Goal: Task Accomplishment & Management: Use online tool/utility

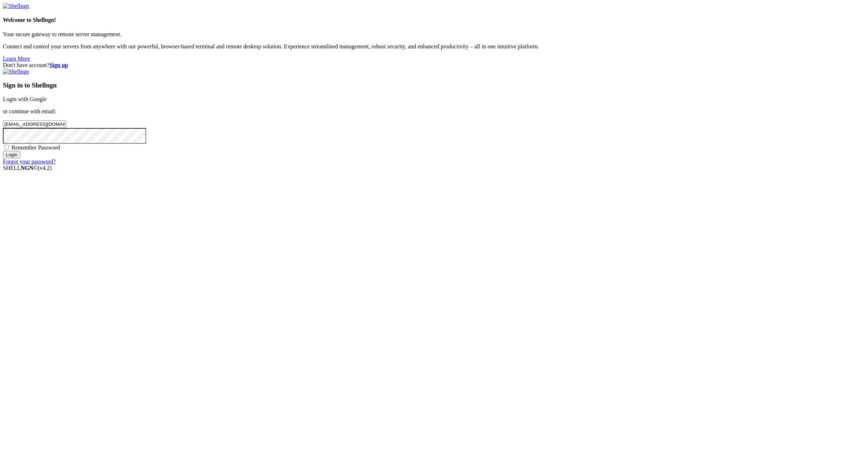
type input "[EMAIL_ADDRESS][DOMAIN_NAME]"
click at [60, 151] on span "Remember Password" at bounding box center [35, 147] width 49 height 6
click at [9, 149] on input "Remember Password" at bounding box center [6, 147] width 5 height 5
checkbox input "true"
click at [20, 158] on input "Login" at bounding box center [12, 155] width 18 height 8
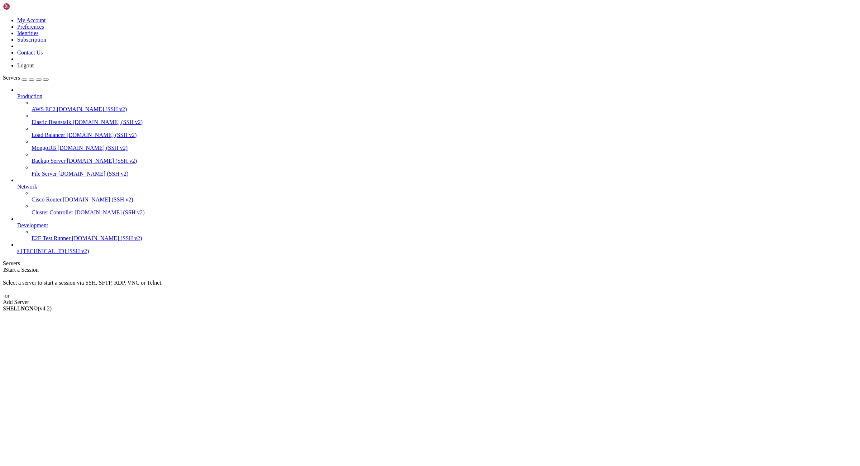
click at [43, 254] on span "[TECHNICAL_ID] (SSH v2)" at bounding box center [55, 251] width 68 height 6
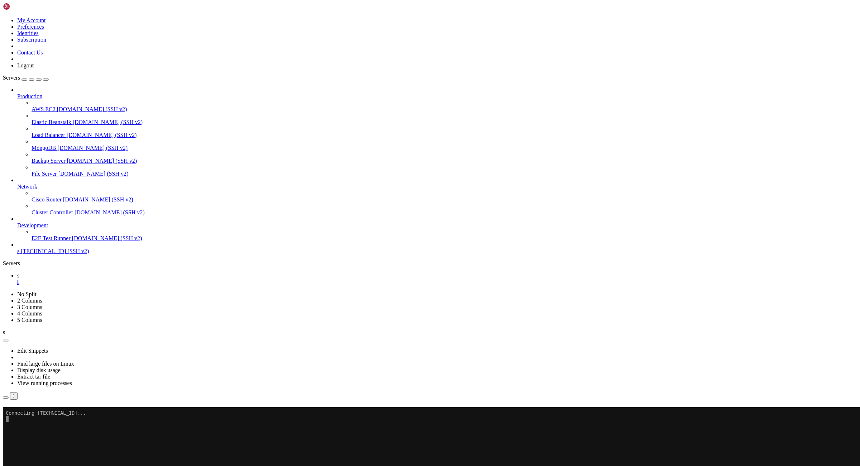
click at [3, 17] on link at bounding box center [3, 17] width 0 height 0
click at [34, 68] on link "Logout" at bounding box center [25, 65] width 16 height 6
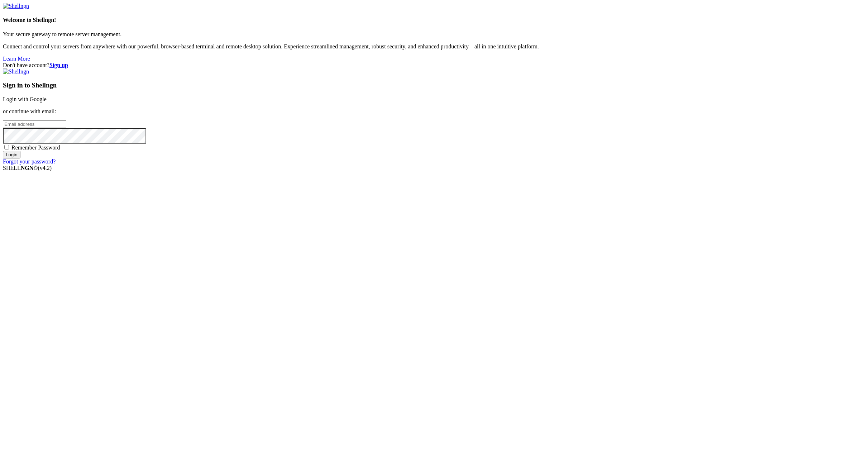
click at [56, 165] on link "Forgot your password?" at bounding box center [29, 161] width 53 height 6
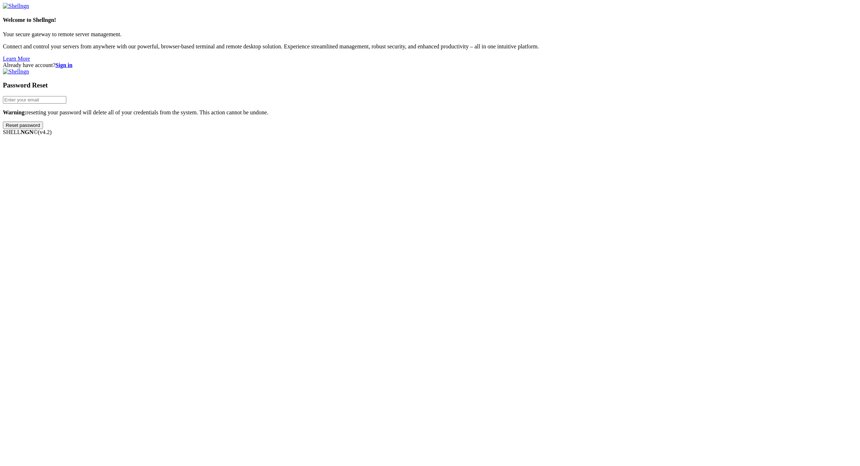
click at [73, 62] on strong "Sign in" at bounding box center [64, 65] width 17 height 6
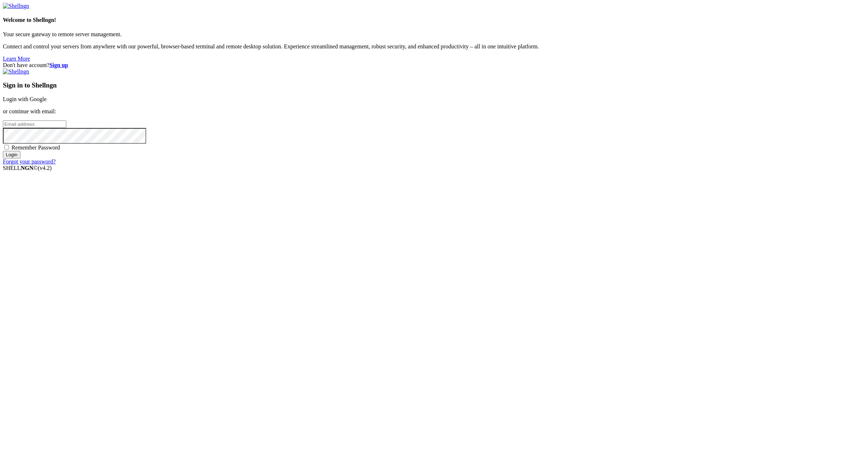
click at [836, 62] on div "Don't have account? Sign up Sign in to Shellngn Login with Google or continue w…" at bounding box center [430, 113] width 854 height 103
click at [68, 62] on strong "Sign up" at bounding box center [58, 65] width 19 height 6
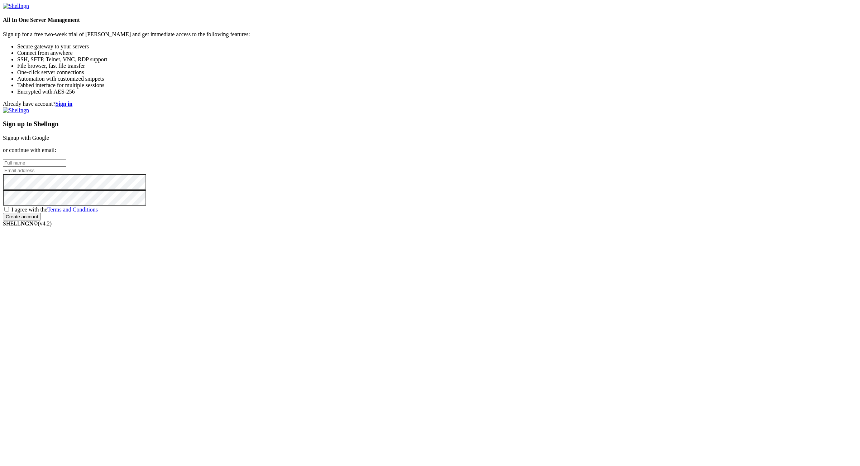
click at [66, 174] on input "email" at bounding box center [34, 171] width 63 height 8
paste input "tastyaqua@powerscrews.com:NameNameName"
click at [66, 174] on input "tastyaqua@powerscrews.com:NameNameName" at bounding box center [34, 171] width 63 height 8
click at [66, 174] on input "tastyaqua@powerscrews.com:" at bounding box center [34, 171] width 63 height 8
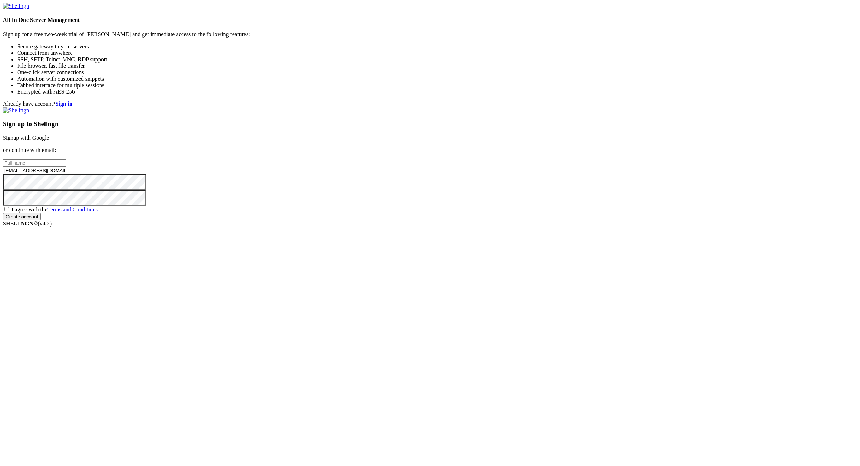
click at [66, 174] on input "tastyaqua@powerscrews.com:" at bounding box center [34, 171] width 63 height 8
click at [66, 174] on input "tastyaqua@powerscrews.com" at bounding box center [34, 171] width 63 height 8
type input "tastyaqua@powerscrews.com"
click at [66, 167] on input "text" at bounding box center [34, 163] width 63 height 8
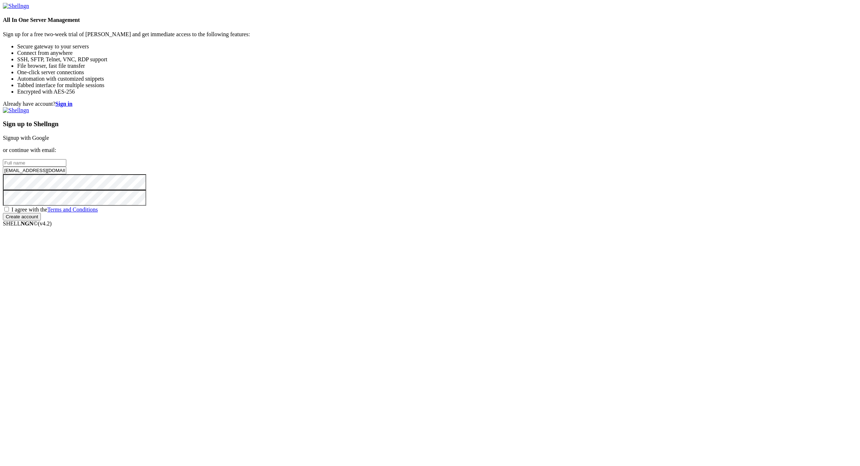
paste input "tastyaqua"
type input "tastyaqua"
click at [98, 213] on span "I agree with the Terms and Conditions" at bounding box center [54, 209] width 86 height 6
click at [9, 211] on input "I agree with the Terms and Conditions" at bounding box center [6, 209] width 5 height 5
checkbox input "true"
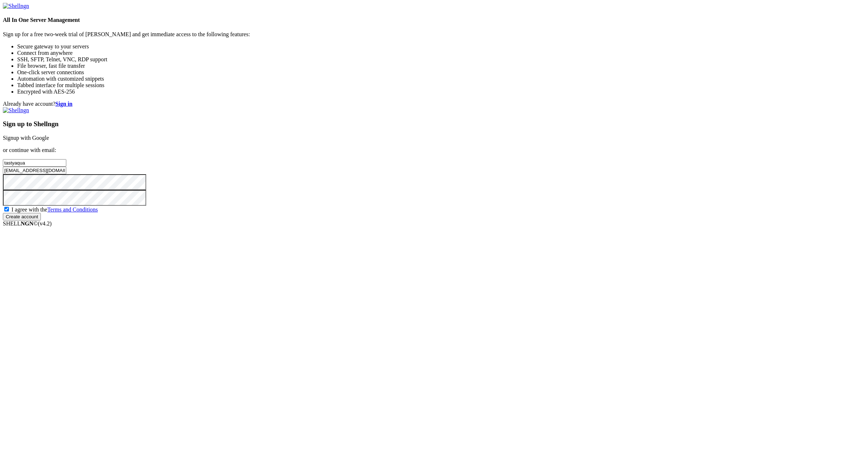
click at [41, 220] on input "Create account" at bounding box center [22, 217] width 38 height 8
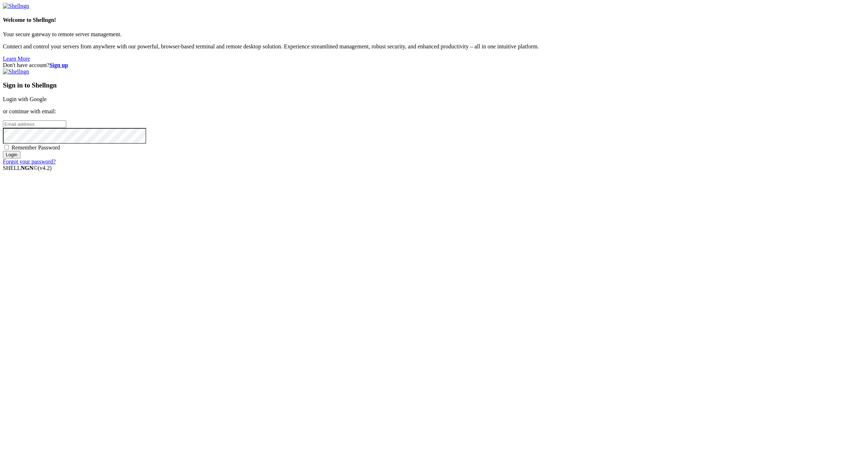
click at [502, 165] on div "Sign in to Shellngn Login with Google or continue with email: Remember Password…" at bounding box center [430, 116] width 854 height 96
click at [66, 128] on input "email" at bounding box center [34, 124] width 63 height 8
paste input "[EMAIL_ADDRESS][DOMAIN_NAME]:NameNameName"
click at [66, 128] on input "[EMAIL_ADDRESS][DOMAIN_NAME]:NameNameName" at bounding box center [34, 124] width 63 height 8
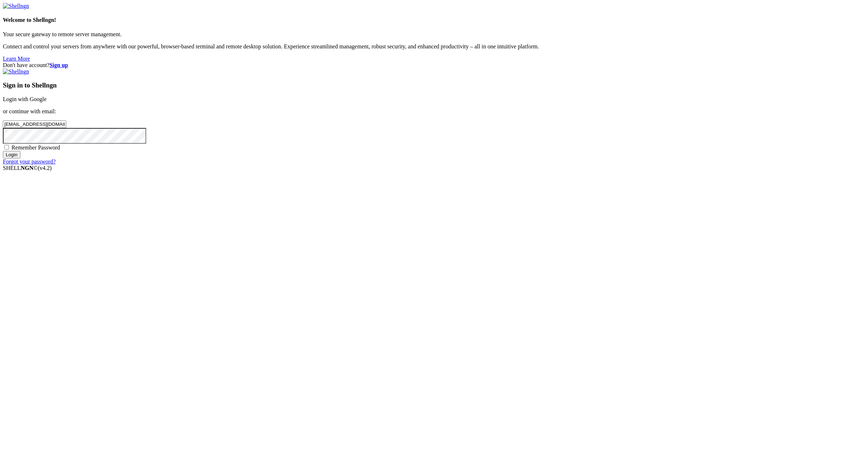
paste input "NameNameName"
click at [66, 128] on input "[EMAIL_ADDRESS][DOMAIN_NAME]:NameNameName" at bounding box center [34, 124] width 63 height 8
click at [66, 128] on input "[EMAIL_ADDRESS][DOMAIN_NAME]:" at bounding box center [34, 124] width 63 height 8
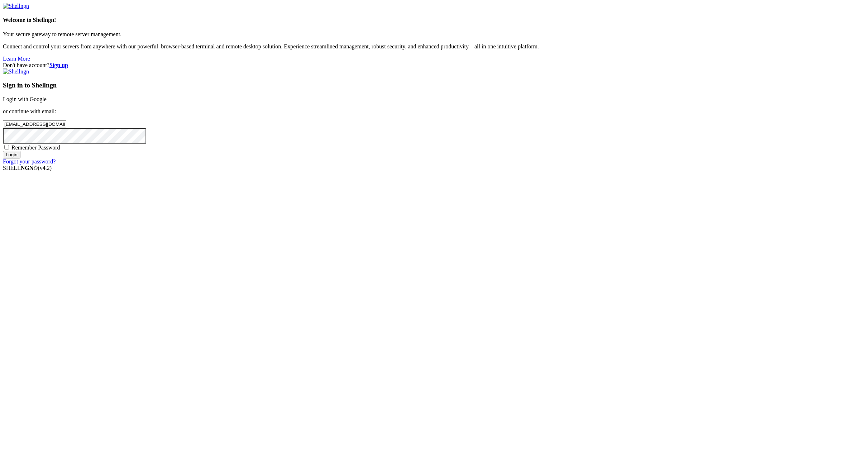
type input "[EMAIL_ADDRESS][DOMAIN_NAME]"
click at [60, 151] on span "Remember Password" at bounding box center [35, 147] width 49 height 6
click at [9, 149] on input "Remember Password" at bounding box center [6, 147] width 5 height 5
checkbox input "true"
click at [20, 158] on input "Login" at bounding box center [12, 155] width 18 height 8
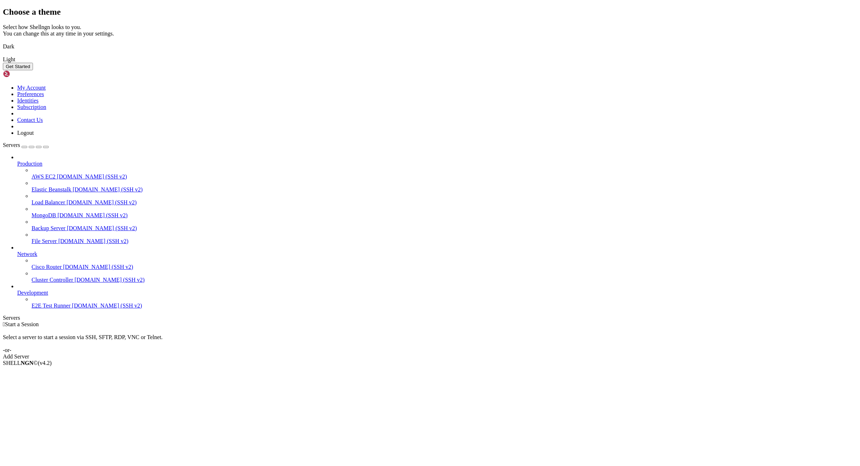
click at [3, 42] on img at bounding box center [3, 42] width 0 height 0
click at [33, 70] on button "Get Started" at bounding box center [18, 67] width 30 height 8
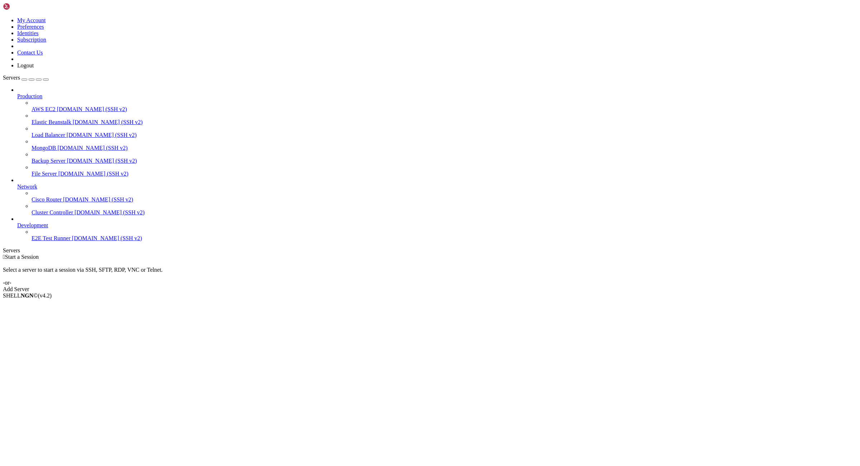
click at [471, 286] on div "Add Server" at bounding box center [430, 289] width 854 height 6
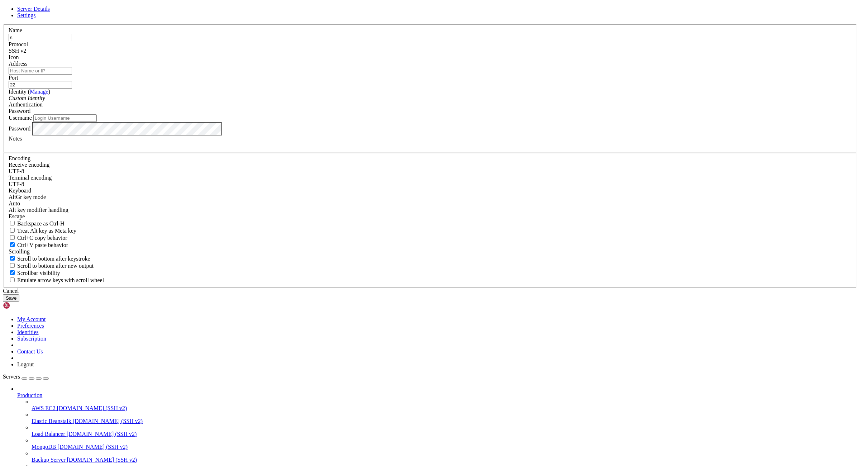
type input "s"
click at [97, 122] on input "Username" at bounding box center [64, 118] width 63 height 8
type input "root"
click at [72, 75] on input "Address" at bounding box center [40, 71] width 63 height 8
paste input "[TECHNICAL_ID]"
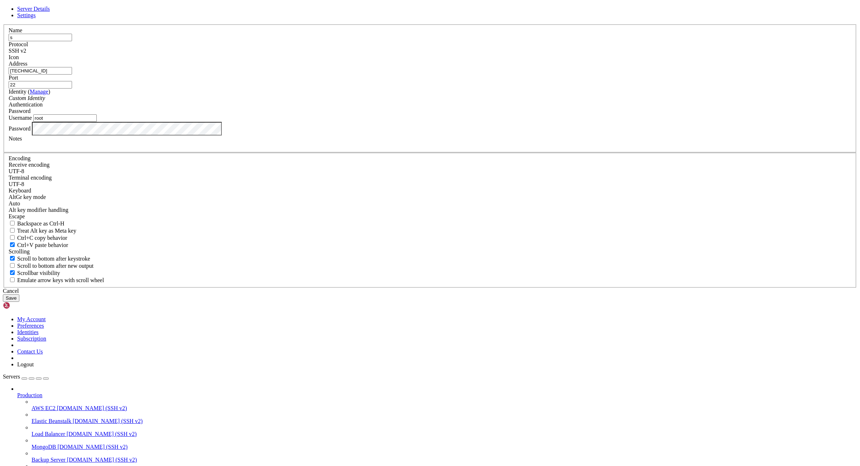
type input "[TECHNICAL_ID]"
click at [731, 221] on div "Server Details Settings Name s Protocol SSH v2 Icon" at bounding box center [430, 154] width 854 height 296
click at [19, 302] on button "Save" at bounding box center [11, 298] width 16 height 8
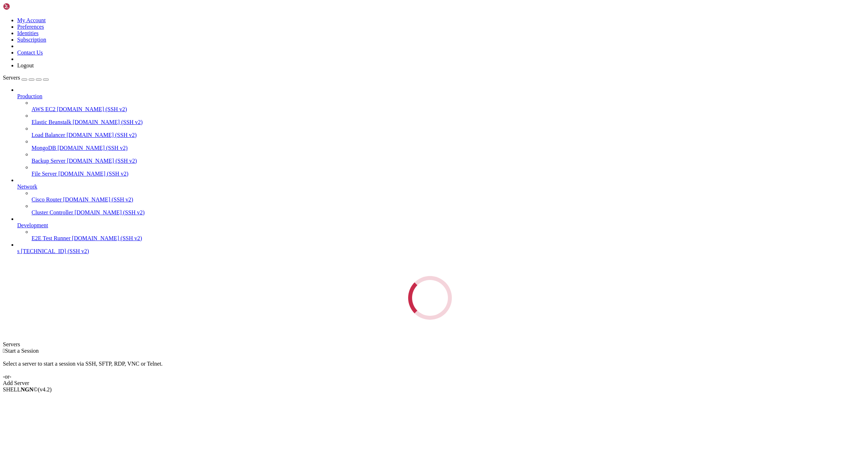
click at [754, 348] on div " Start a Session Select a server to start a session via SSH, SFTP, RDP, VNC or…" at bounding box center [430, 367] width 854 height 39
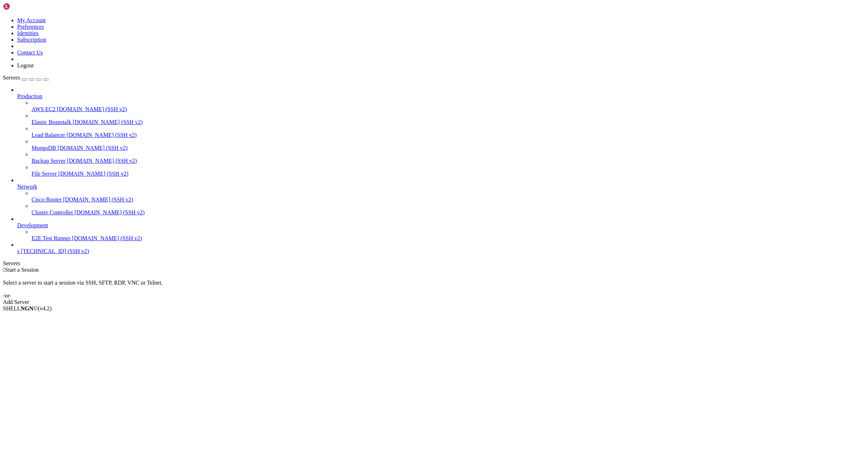
click at [58, 254] on span "[TECHNICAL_ID] (SSH v2)" at bounding box center [55, 251] width 68 height 6
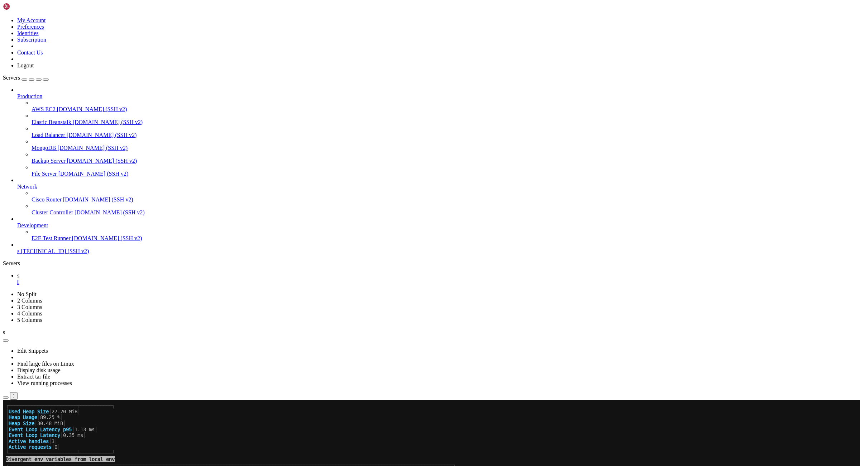
scroll to position [530, 0]
click at [111, 279] on div "" at bounding box center [437, 282] width 840 height 6
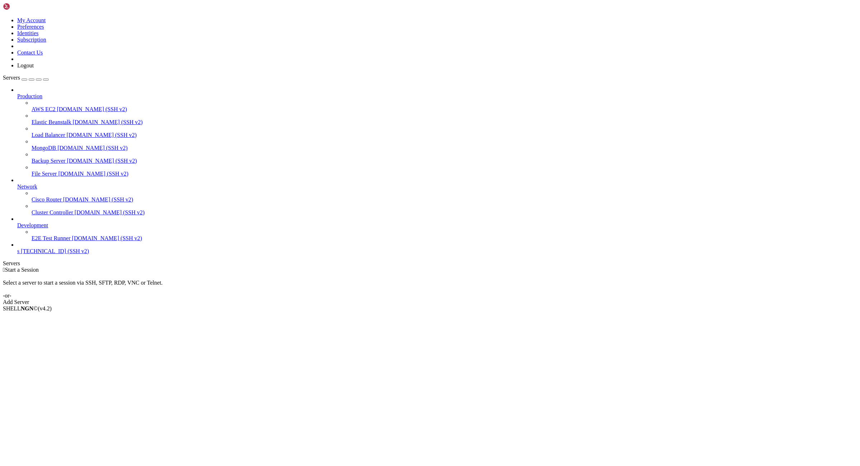
click at [3, 17] on link at bounding box center [3, 17] width 0 height 0
click at [34, 68] on link "Logout" at bounding box center [25, 65] width 16 height 6
